Goal: Entertainment & Leisure: Consume media (video, audio)

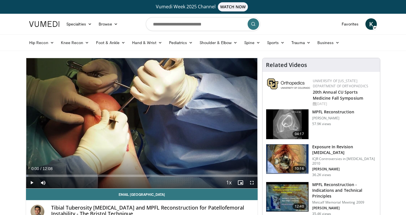
drag, startPoint x: 237, startPoint y: 10, endPoint x: 34, endPoint y: 183, distance: 267.3
click at [34, 183] on span "Video Player" at bounding box center [31, 182] width 11 height 11
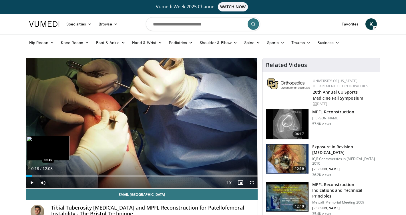
click at [41, 175] on div "Progress Bar" at bounding box center [41, 176] width 1 height 2
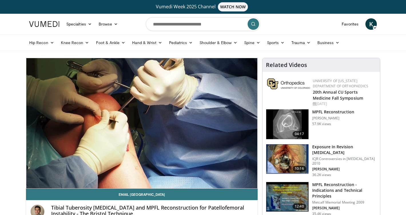
click at [156, 107] on div "10 seconds Tap to unmute" at bounding box center [142, 123] width 232 height 130
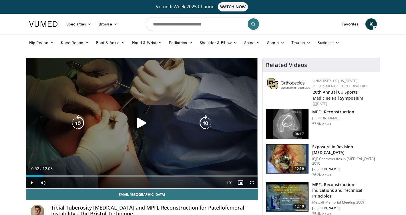
click at [135, 127] on icon "Video Player" at bounding box center [142, 123] width 16 height 16
click at [149, 113] on div "10 seconds Tap to unmute" at bounding box center [142, 123] width 232 height 130
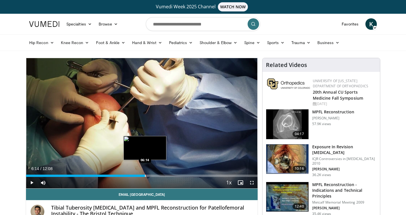
click at [145, 173] on div "Loaded : 27.43% 06:14 06:14" at bounding box center [142, 173] width 232 height 5
click at [156, 176] on div "Progress Bar" at bounding box center [156, 176] width 1 height 2
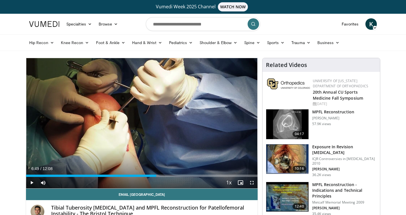
click at [156, 176] on div "Progress Bar" at bounding box center [156, 176] width 1 height 2
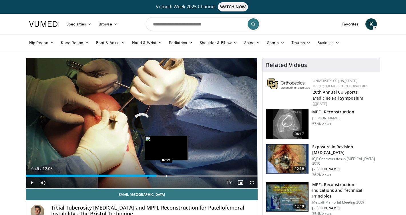
click at [167, 176] on div "Progress Bar" at bounding box center [167, 176] width 1 height 2
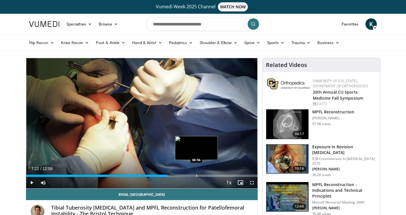
click at [197, 175] on div "Progress Bar" at bounding box center [197, 176] width 1 height 2
click at [188, 175] on div "Progress Bar" at bounding box center [188, 176] width 1 height 2
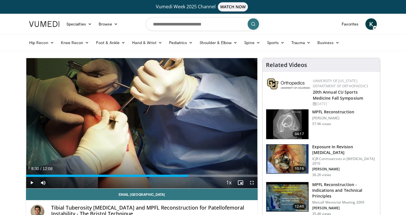
click at [348, 188] on h3 "MPFL Reconstruction - Indications and Technical Principles" at bounding box center [344, 190] width 64 height 17
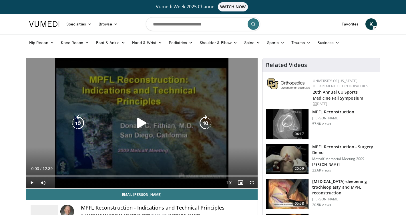
click at [139, 137] on div "10 seconds Tap to unmute" at bounding box center [142, 123] width 232 height 130
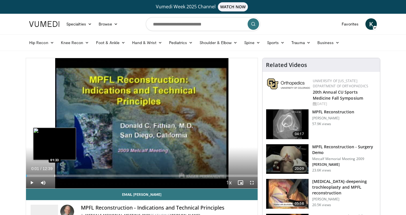
click at [55, 175] on div "Progress Bar" at bounding box center [55, 176] width 1 height 2
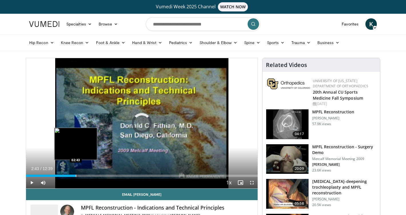
click at [76, 175] on div "Progress Bar" at bounding box center [76, 176] width 1 height 2
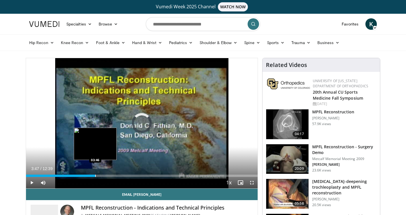
click at [96, 174] on div "Loaded : 25.05% 03:47 03:46" at bounding box center [142, 173] width 232 height 5
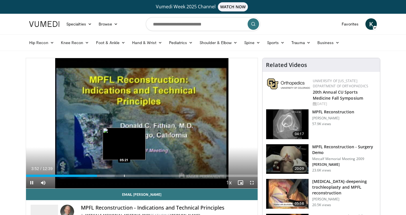
click at [124, 175] on div "Progress Bar" at bounding box center [124, 176] width 1 height 2
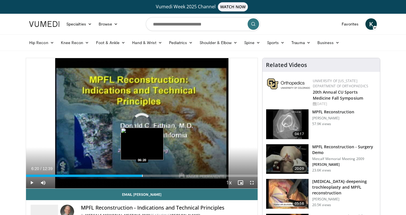
click at [142, 175] on div "Progress Bar" at bounding box center [142, 176] width 1 height 2
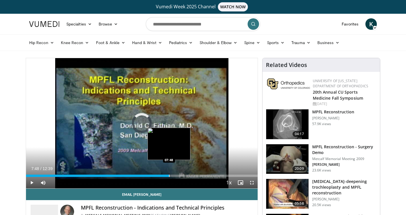
click at [169, 175] on div "Progress Bar" at bounding box center [169, 176] width 1 height 2
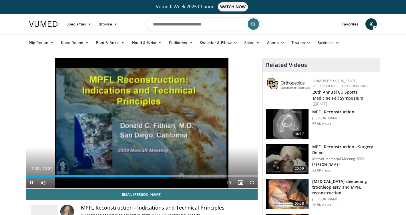
click at [161, 168] on div "Current Time 7:53 / Duration 12:39" at bounding box center [142, 168] width 232 height 5
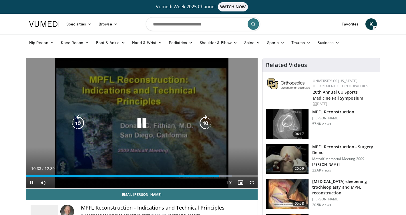
click at [138, 121] on icon "Video Player" at bounding box center [142, 123] width 16 height 16
click at [155, 127] on div "Video Player" at bounding box center [141, 122] width 139 height 11
click at [141, 122] on icon "Video Player" at bounding box center [142, 123] width 16 height 16
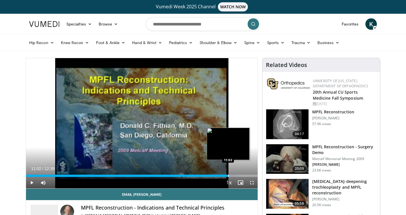
click at [228, 175] on div "Progress Bar" at bounding box center [228, 176] width 1 height 2
click at [238, 175] on div "Progress Bar" at bounding box center [238, 176] width 1 height 2
click at [245, 175] on div "Progress Bar" at bounding box center [242, 176] width 26 height 2
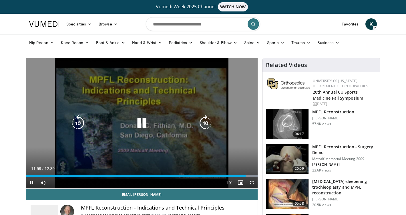
click at [250, 175] on video-js "**********" at bounding box center [142, 123] width 232 height 130
